Goal: Information Seeking & Learning: Learn about a topic

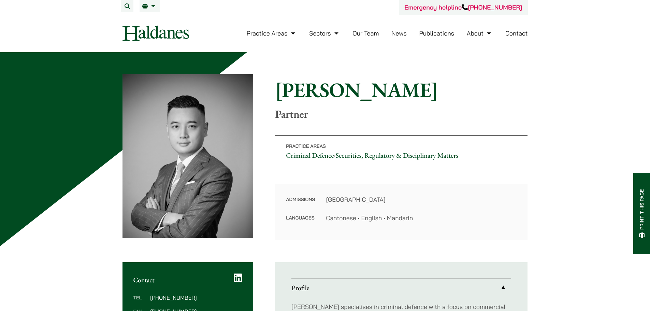
click at [158, 32] on img at bounding box center [155, 33] width 66 height 15
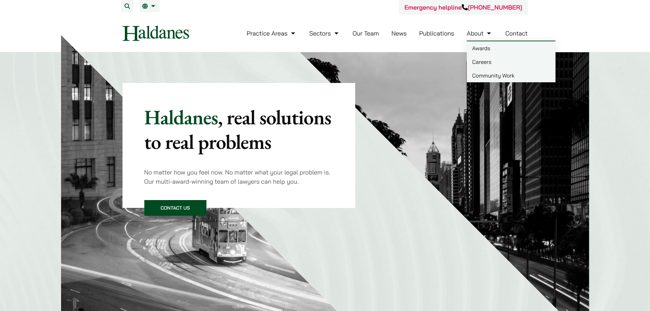
click at [477, 34] on link "About" at bounding box center [479, 33] width 26 height 8
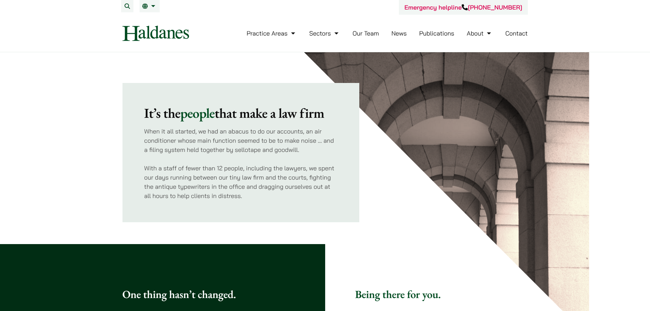
click at [163, 30] on img at bounding box center [155, 33] width 66 height 15
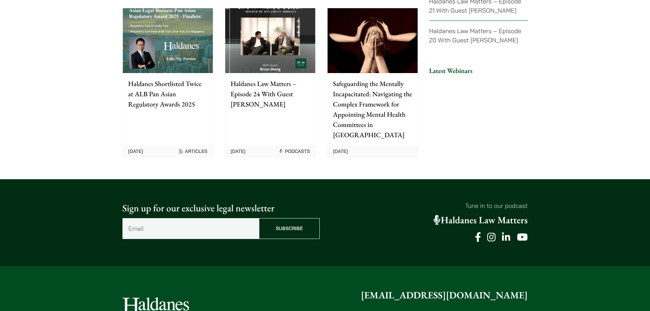
scroll to position [1754, 0]
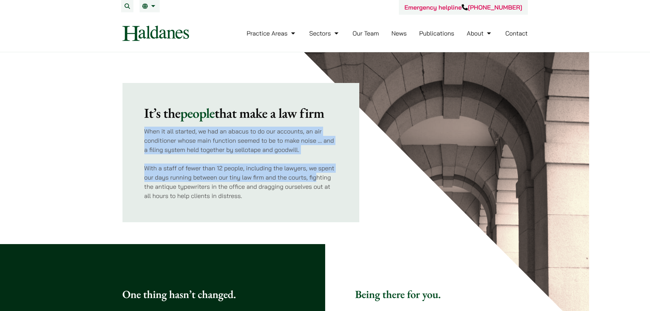
drag, startPoint x: 145, startPoint y: 127, endPoint x: 292, endPoint y: 189, distance: 160.3
click at [316, 178] on div "It’s the people that make a law firm When it all started, we had an abacus to d…" at bounding box center [240, 152] width 193 height 95
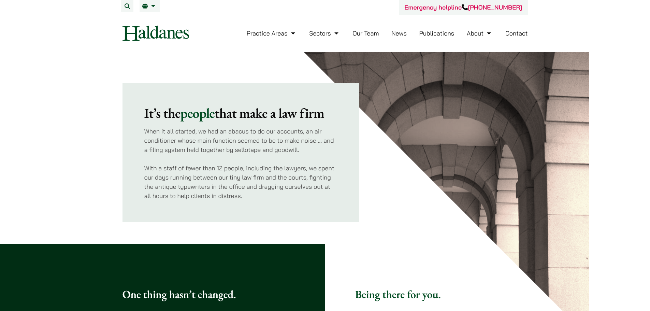
click at [230, 199] on p "With a staff of fewer than 12 people, including the lawyers, we spent our days …" at bounding box center [240, 181] width 193 height 37
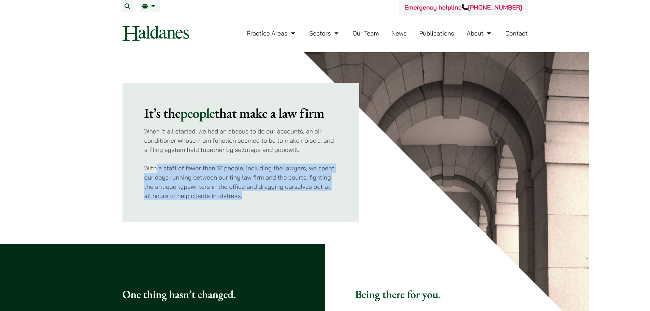
drag, startPoint x: 257, startPoint y: 197, endPoint x: 158, endPoint y: 160, distance: 106.3
click at [157, 161] on div "It’s the people that make a law firm When it all started, we had an abacus to d…" at bounding box center [240, 152] width 193 height 95
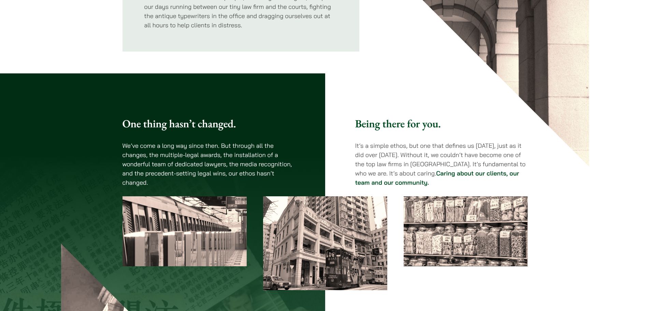
click at [206, 124] on h3 "One thing hasn’t changed." at bounding box center [208, 123] width 173 height 13
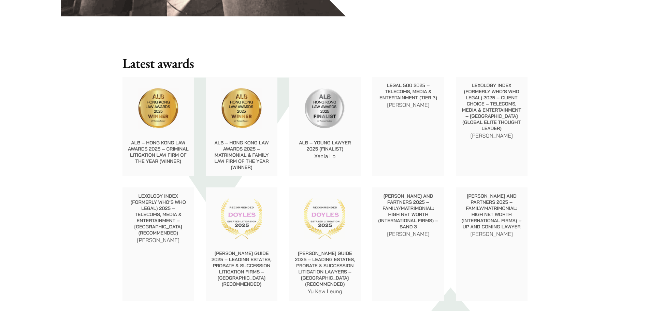
scroll to position [989, 0]
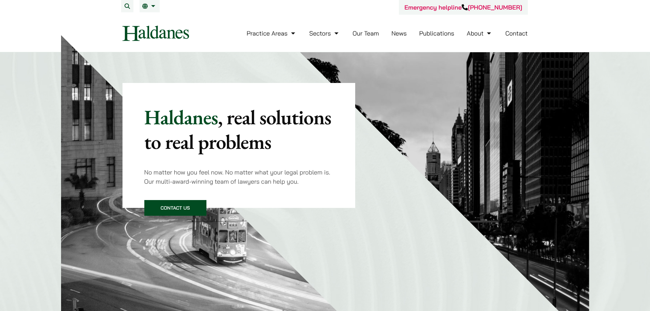
click at [375, 32] on link "Our Team" at bounding box center [365, 33] width 26 height 8
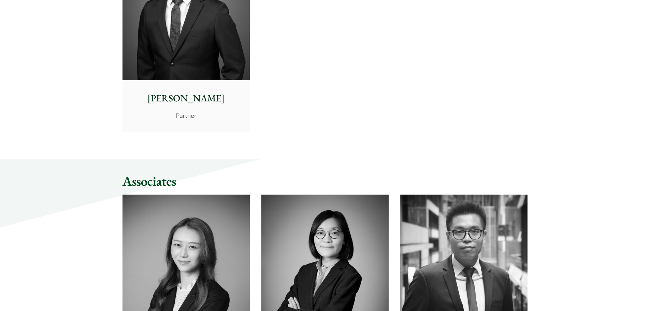
scroll to position [1534, 0]
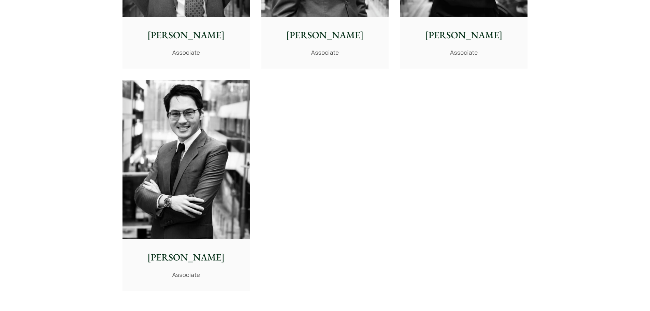
scroll to position [2796, 0]
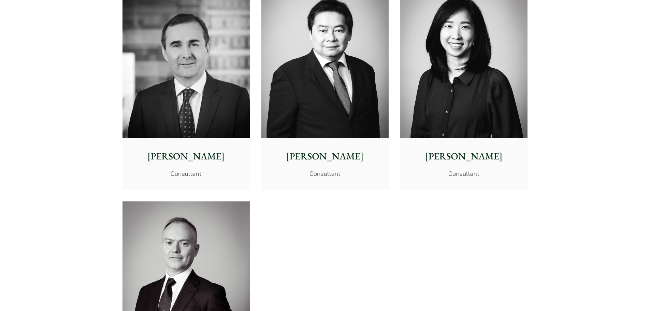
scroll to position [3341, 0]
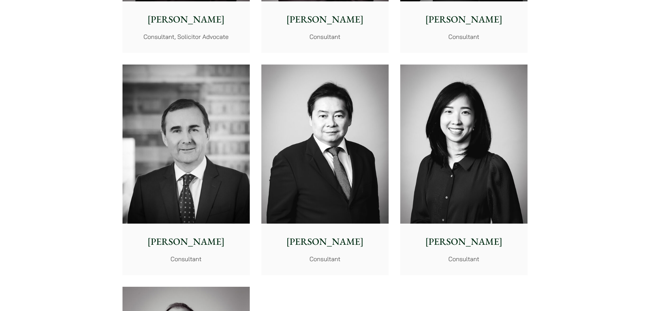
click at [479, 144] on img at bounding box center [463, 143] width 127 height 159
